Goal: Task Accomplishment & Management: Manage account settings

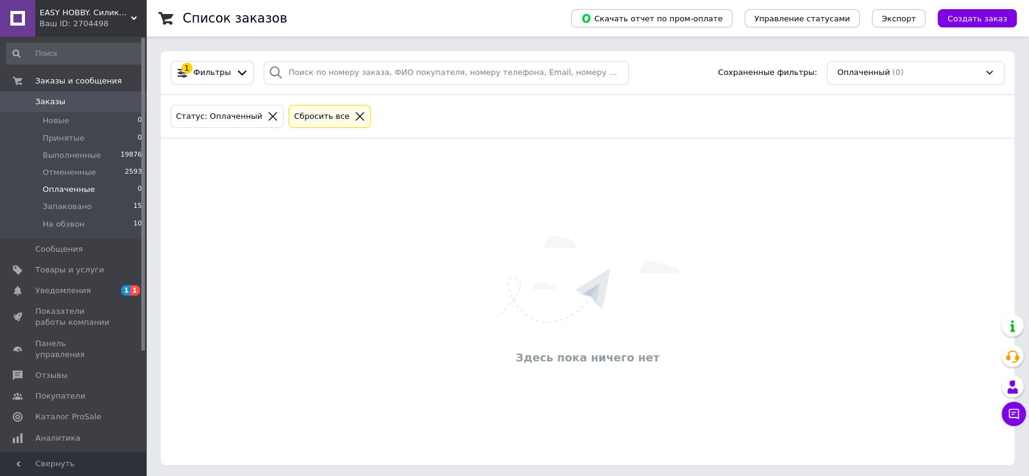
click at [323, 103] on div "Сбросить все" at bounding box center [329, 116] width 87 height 29
click at [323, 110] on div "Сбросить все" at bounding box center [322, 116] width 60 height 13
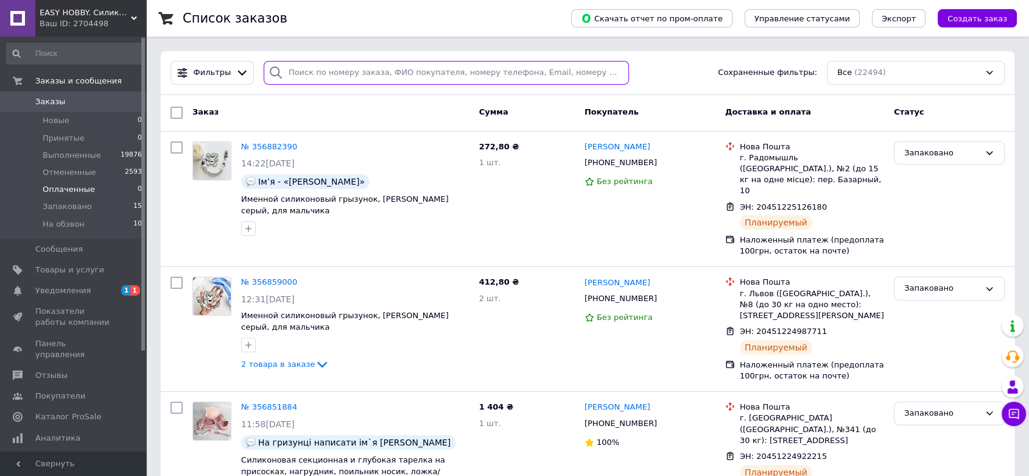
click at [428, 80] on input "search" at bounding box center [446, 73] width 365 height 24
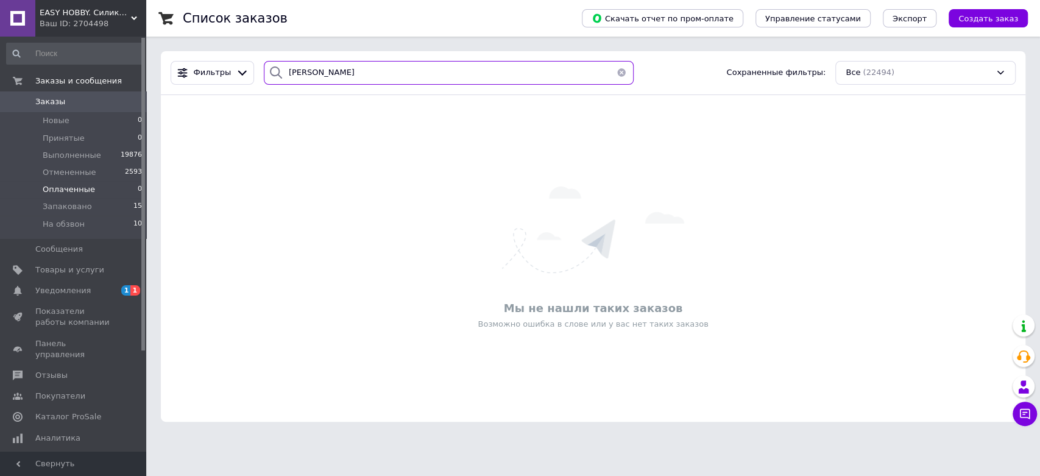
type input "[PERSON_NAME]"
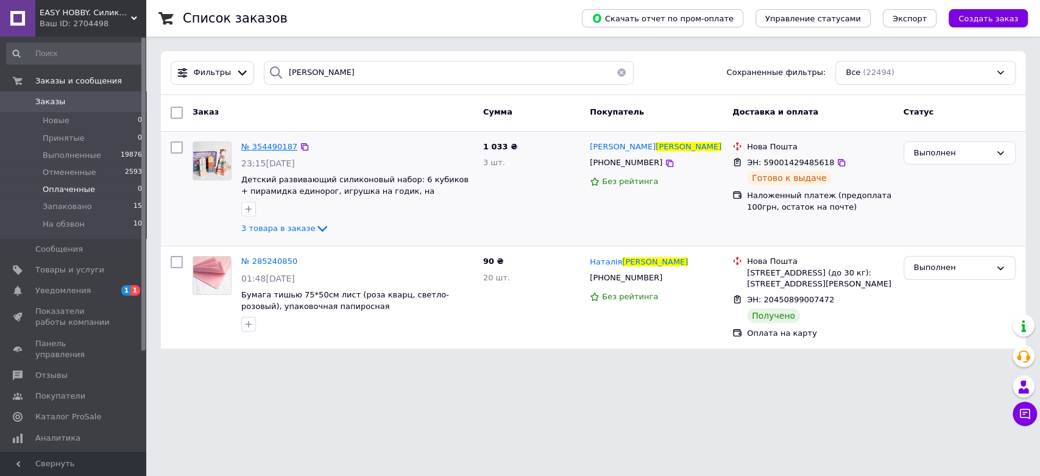
click at [253, 149] on span "№ 354490187" at bounding box center [269, 146] width 56 height 9
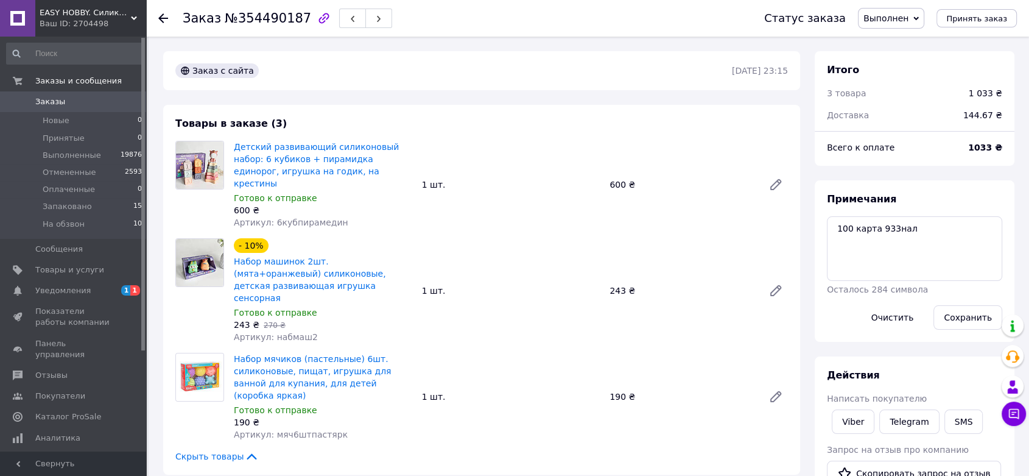
click at [58, 101] on span "Заказы" at bounding box center [50, 101] width 30 height 11
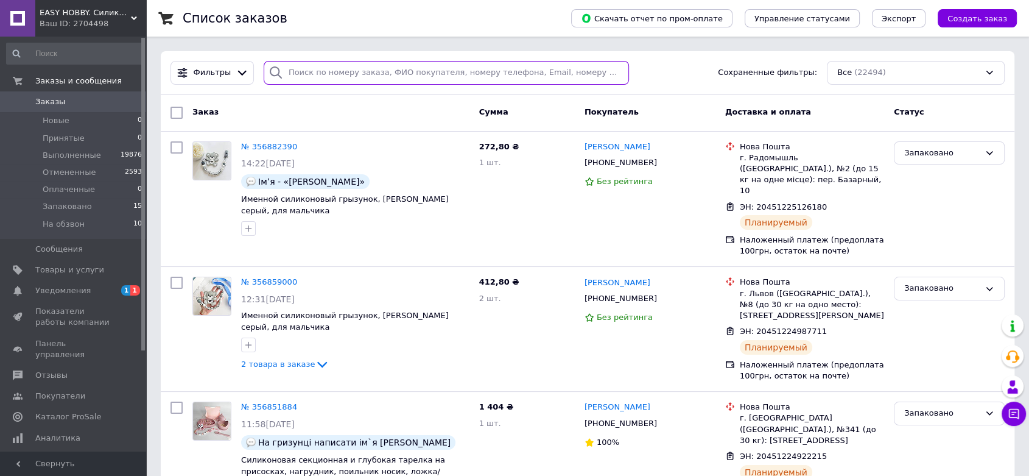
click at [409, 79] on input "search" at bounding box center [446, 73] width 365 height 24
type input "[PERSON_NAME]"
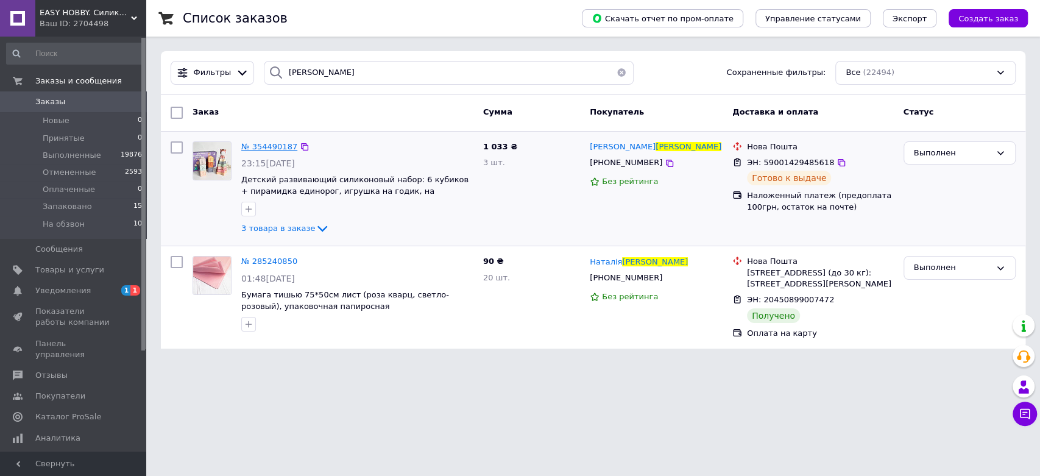
click at [276, 146] on span "№ 354490187" at bounding box center [269, 146] width 56 height 9
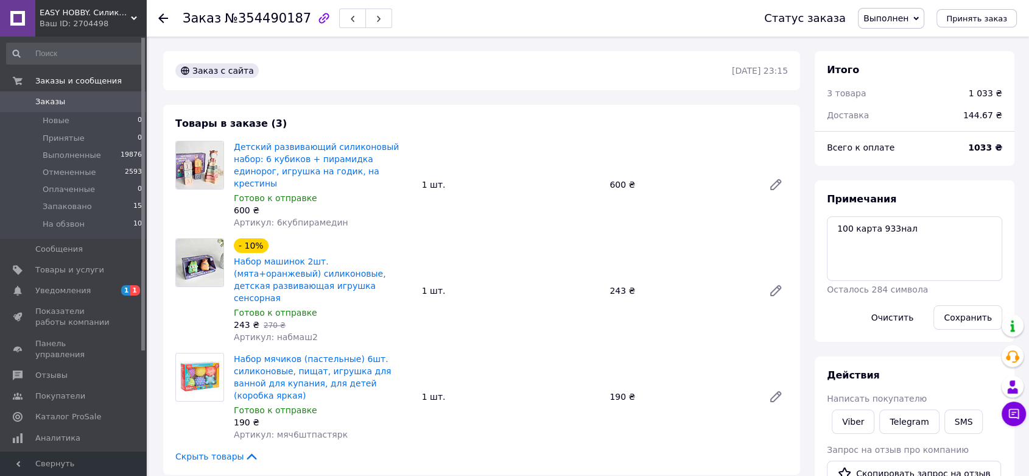
click at [159, 16] on icon at bounding box center [163, 18] width 10 height 10
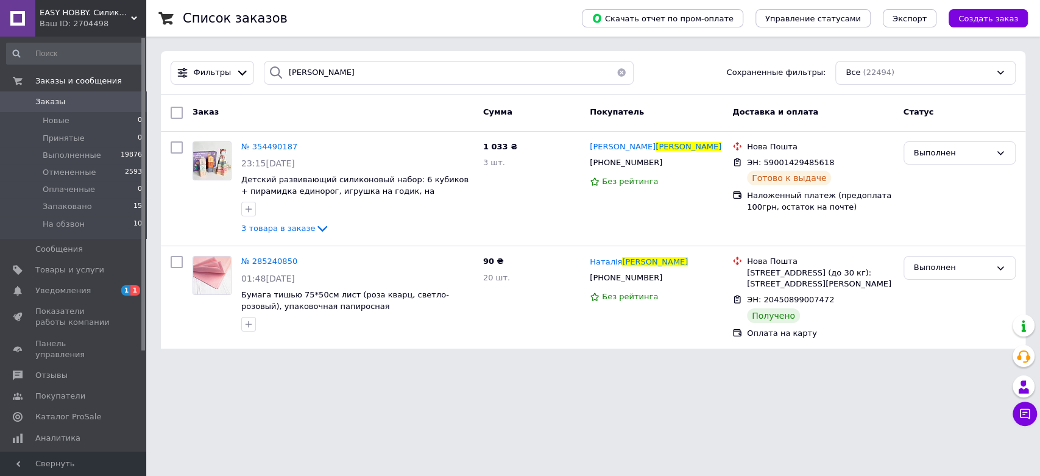
click at [613, 72] on button "button" at bounding box center [621, 73] width 24 height 24
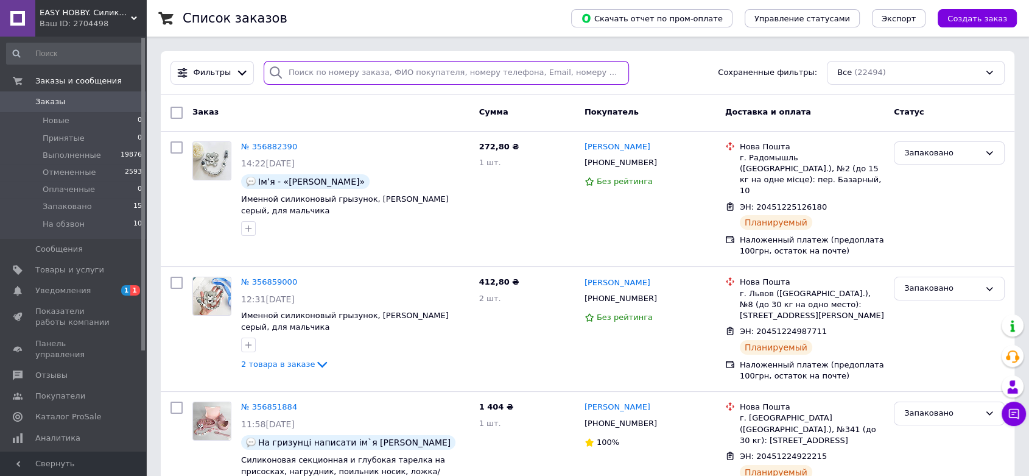
click at [355, 74] on input "search" at bounding box center [446, 73] width 365 height 24
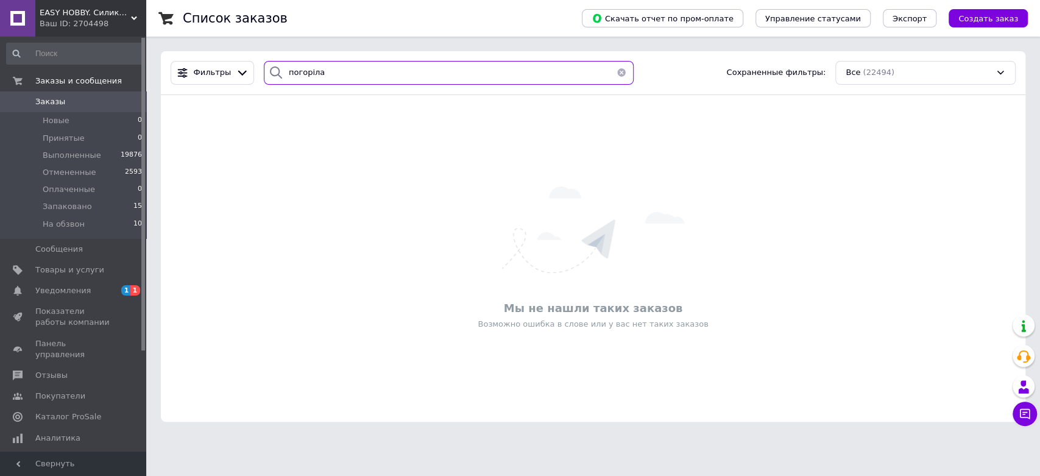
type input "погоріла"
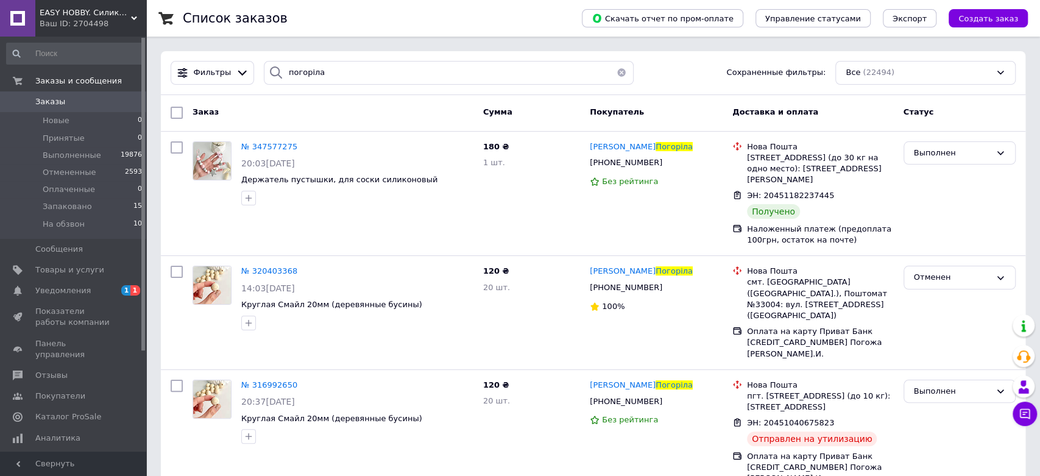
click at [616, 73] on button "button" at bounding box center [621, 73] width 24 height 24
